Goal: Find specific page/section: Find specific page/section

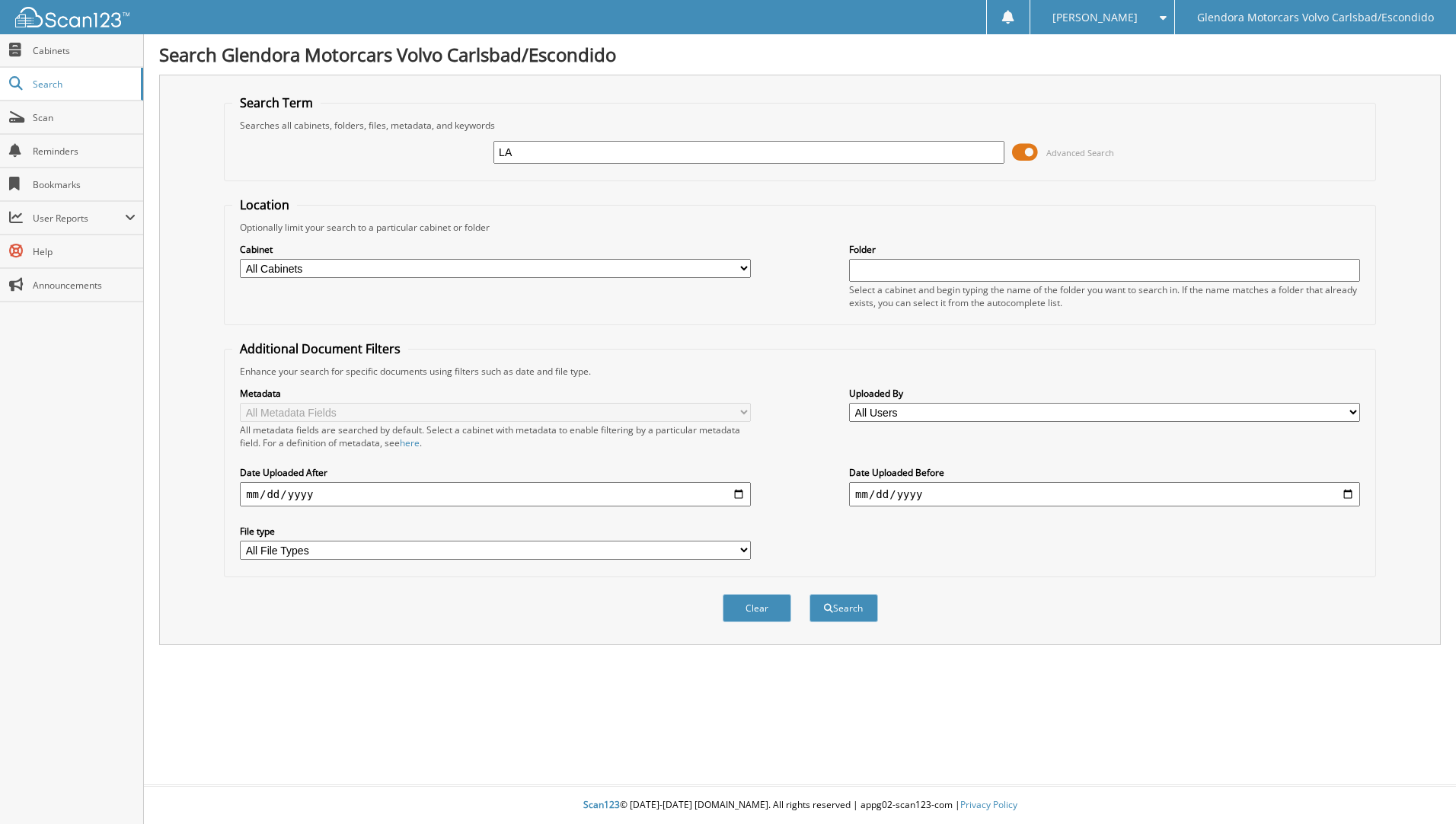
type input "L"
type input "[PERSON_NAME]"
click at [810, 593] on button "Search" at bounding box center [844, 607] width 68 height 28
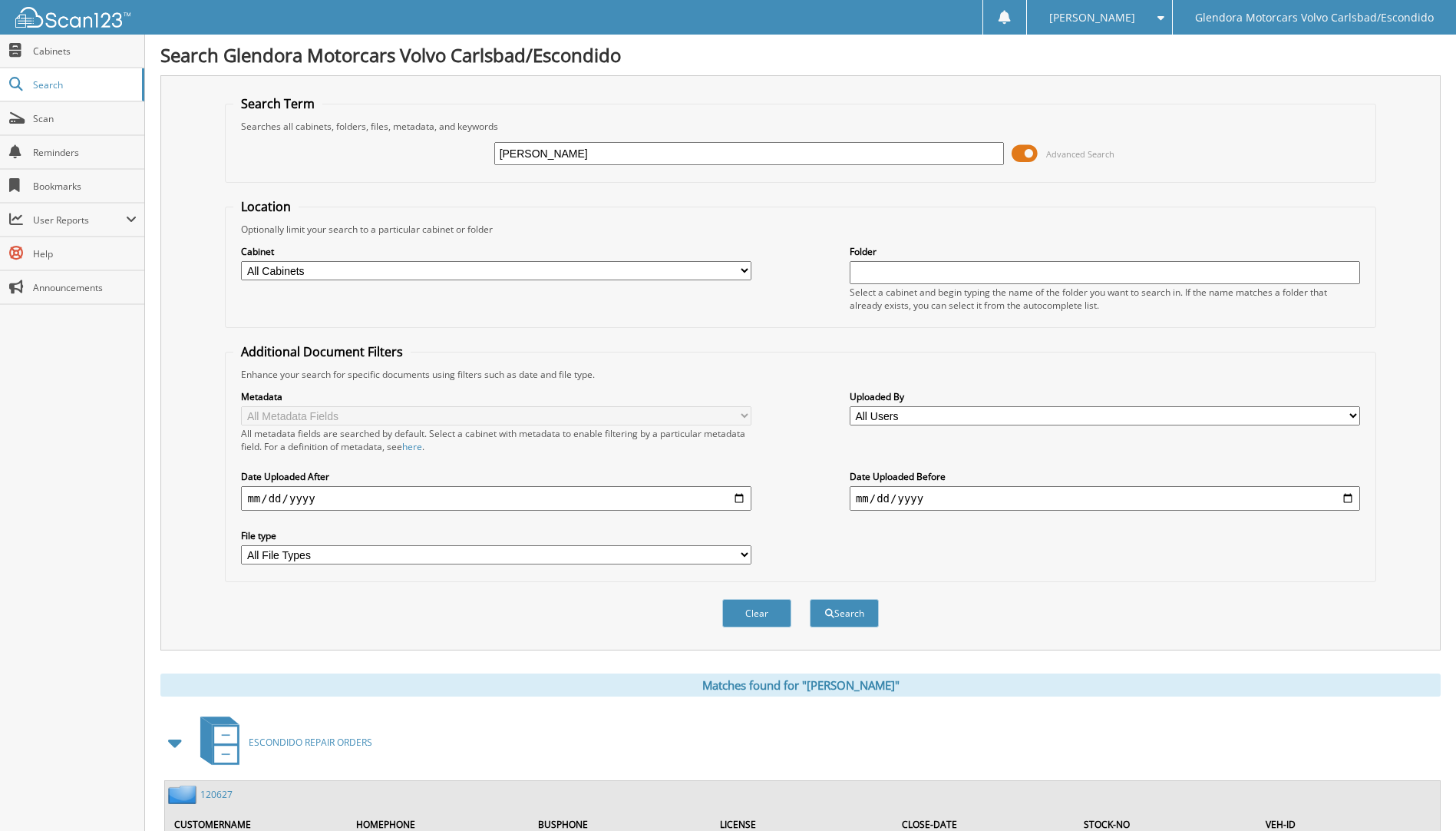
scroll to position [307, 0]
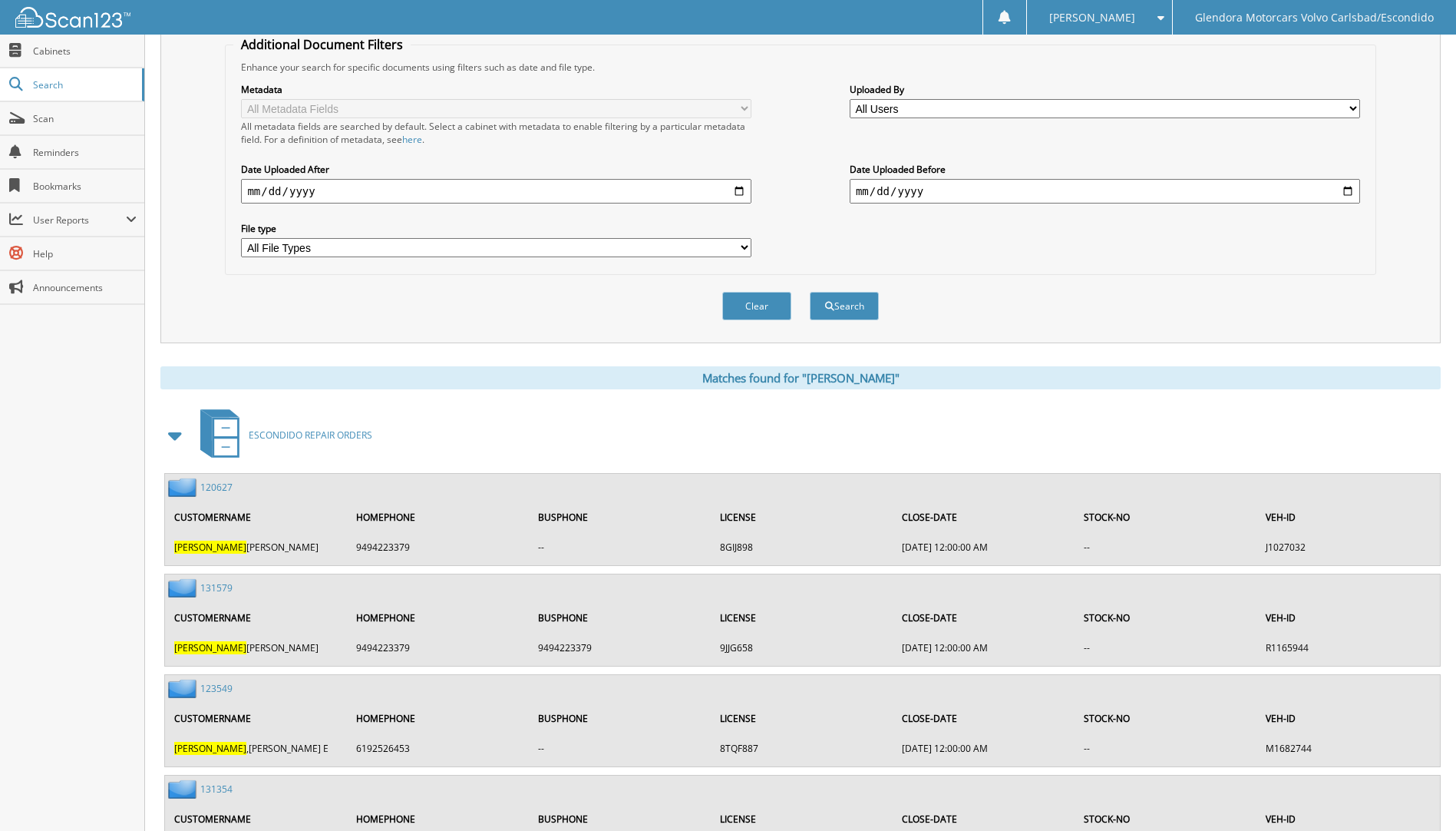
click at [180, 435] on span at bounding box center [176, 436] width 22 height 27
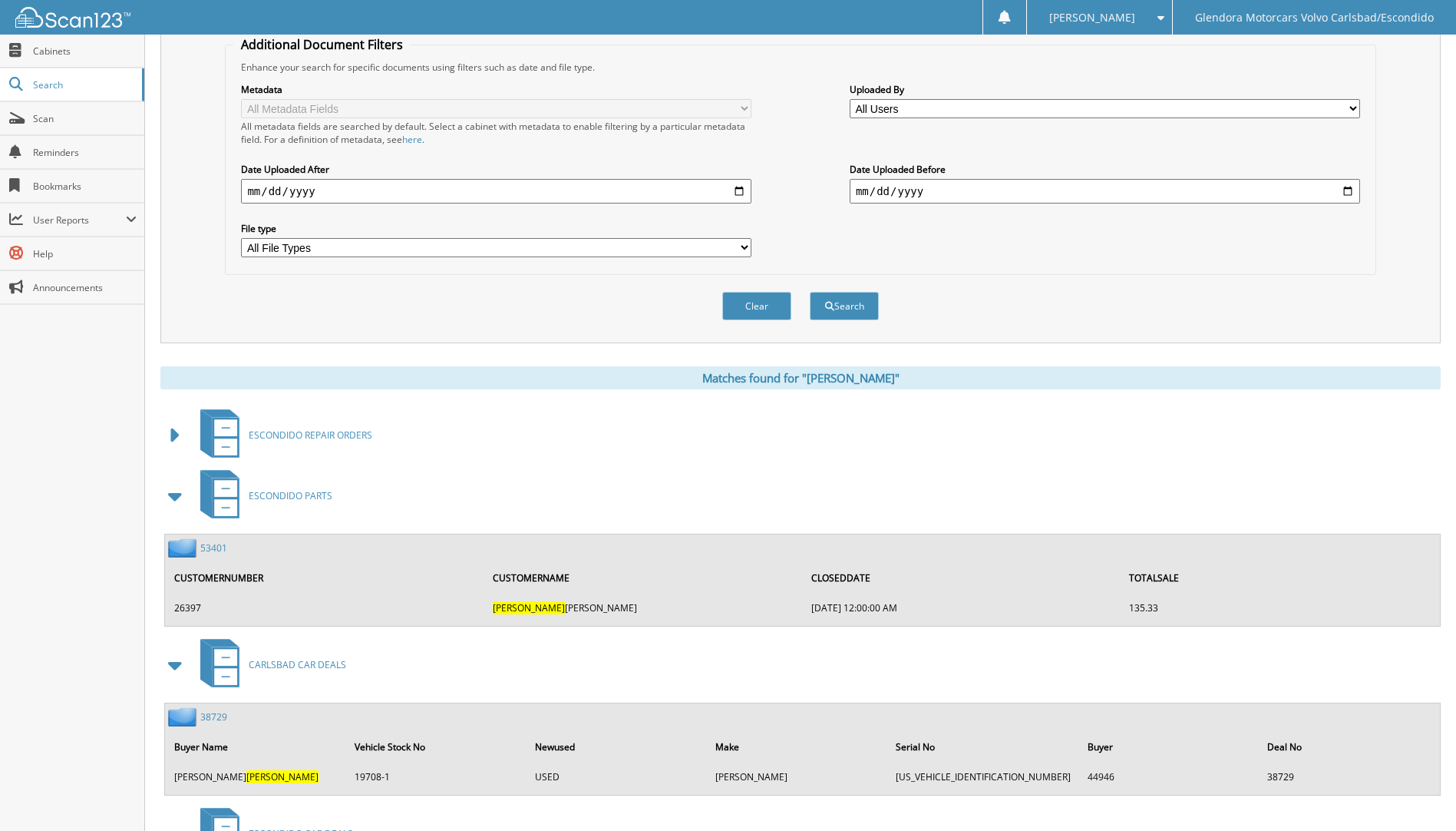
click at [175, 497] on span at bounding box center [176, 495] width 22 height 27
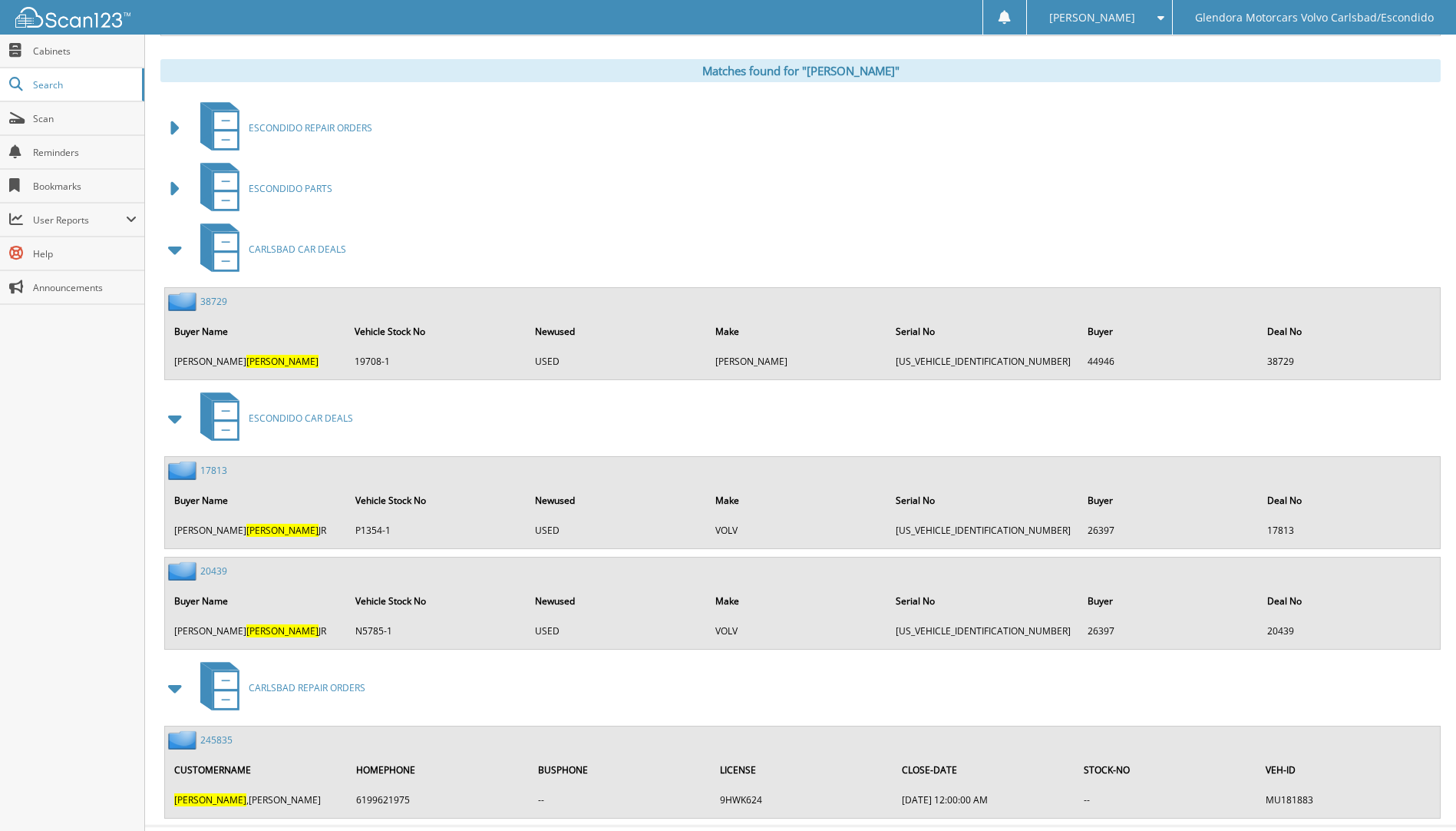
click at [175, 247] on span at bounding box center [176, 249] width 22 height 27
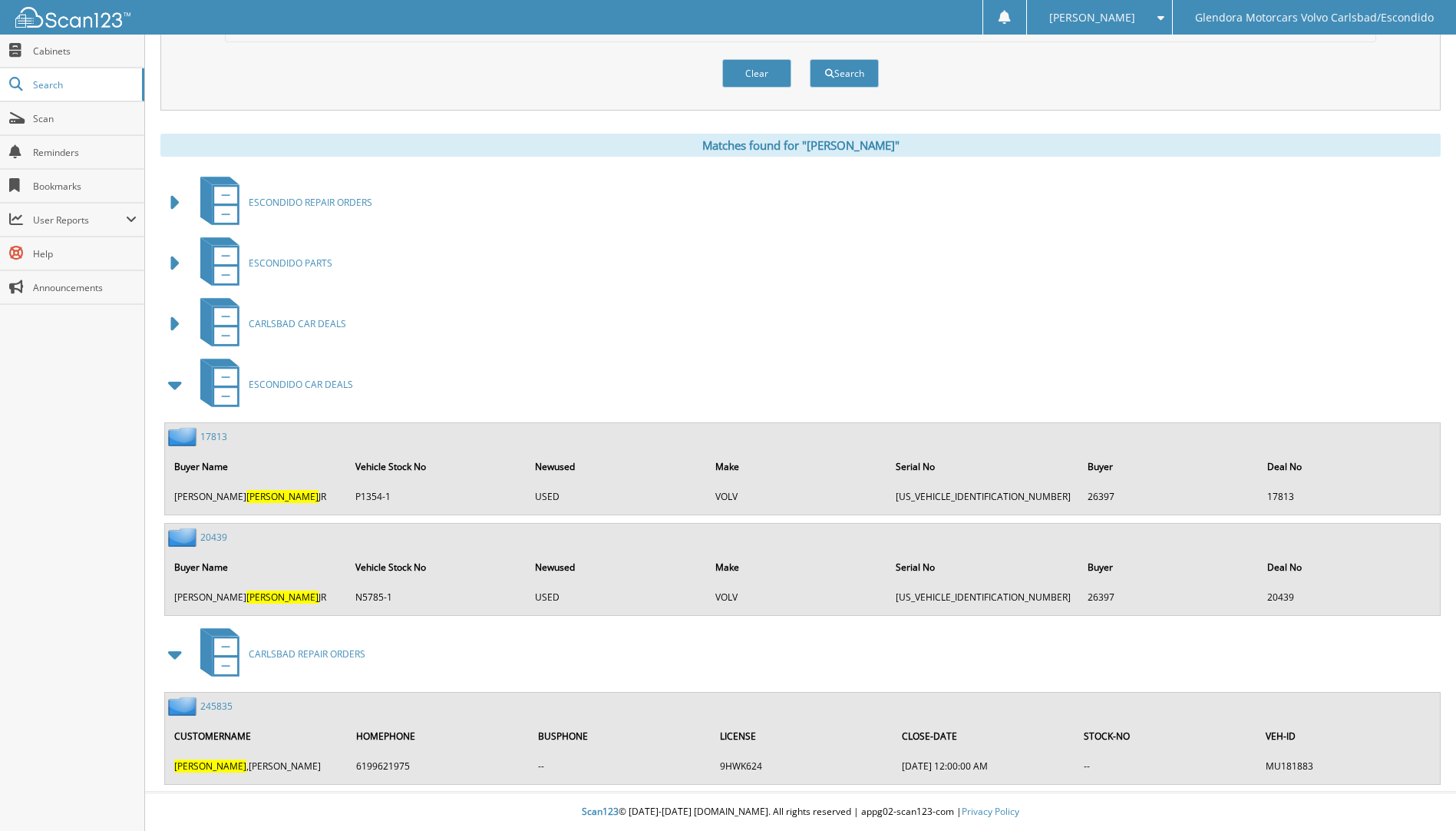
scroll to position [541, 0]
click at [217, 533] on link "20439" at bounding box center [213, 537] width 26 height 13
